Goal: Task Accomplishment & Management: Use online tool/utility

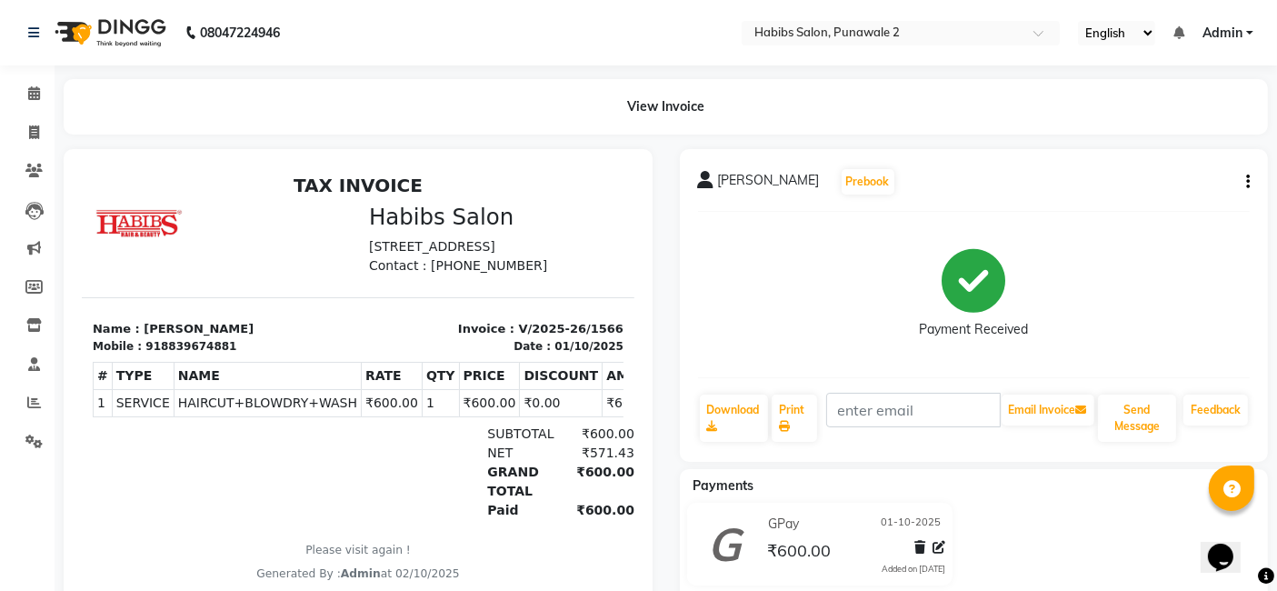
drag, startPoint x: 81, startPoint y: 166, endPoint x: 383, endPoint y: 252, distance: 313.5
select select "service"
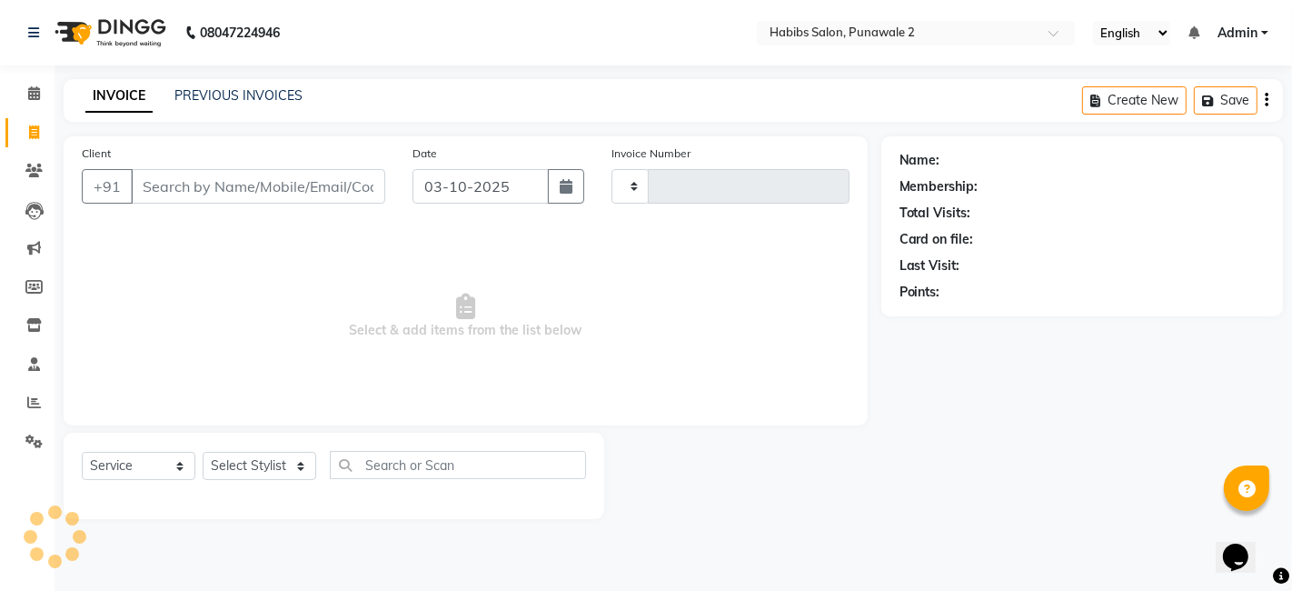
type input "1567"
select select "8475"
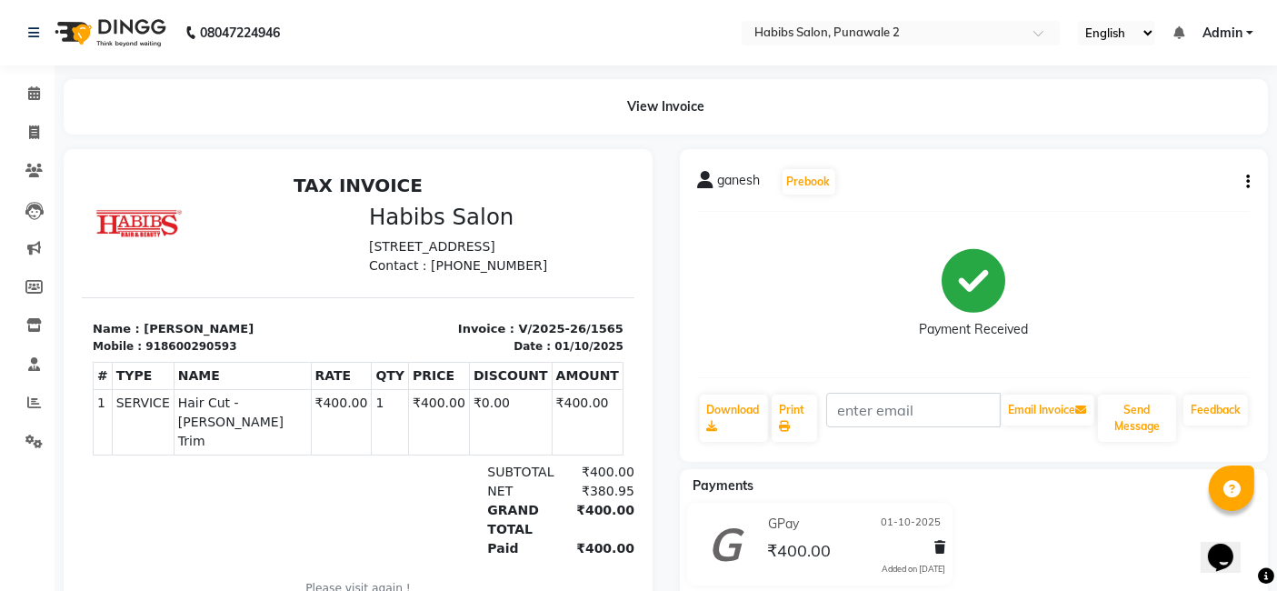
select select "service"
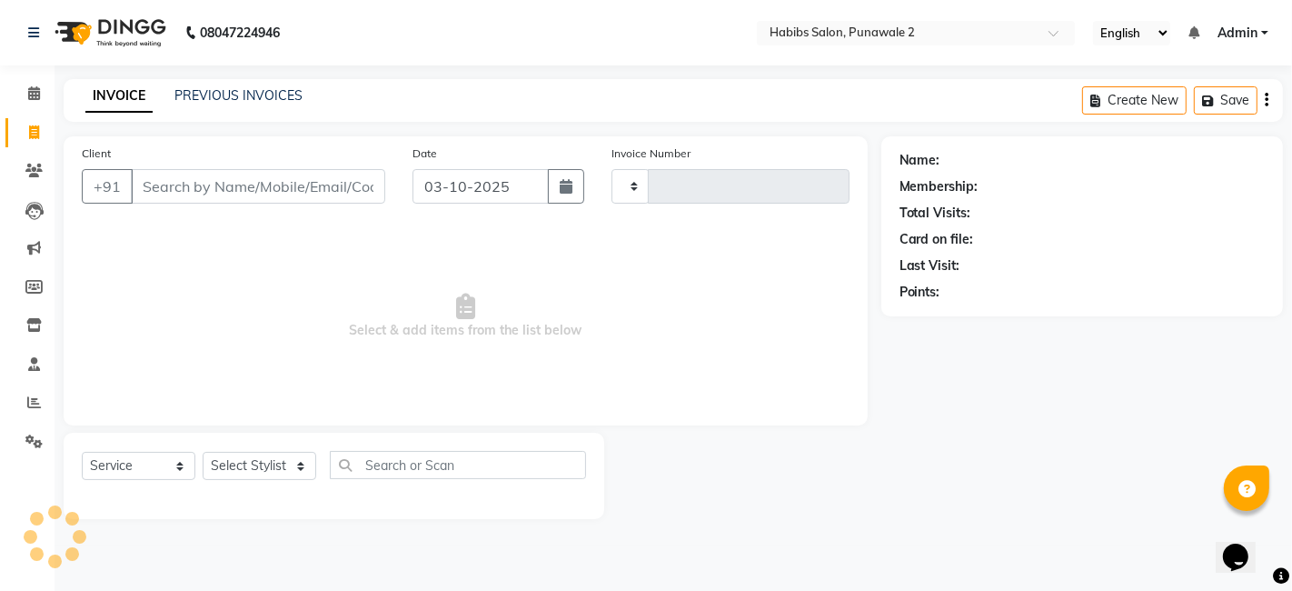
type input "1567"
select select "8475"
